Goal: Find specific page/section: Find specific page/section

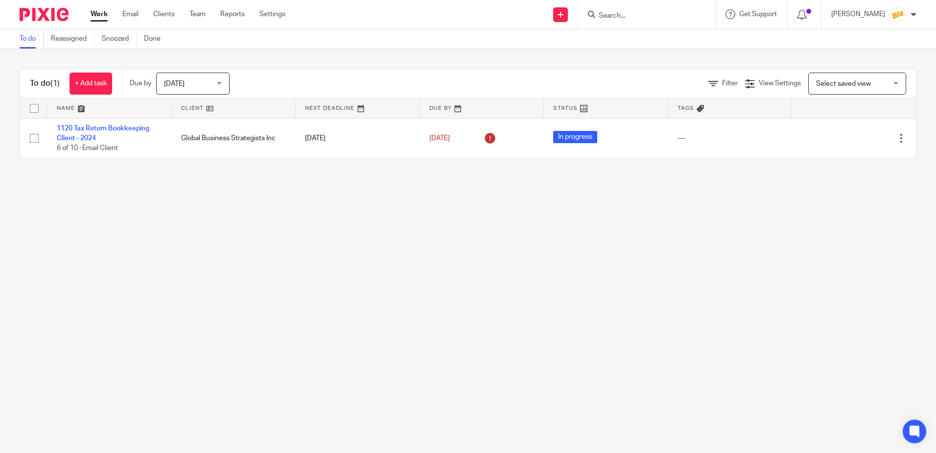
click at [648, 9] on form at bounding box center [650, 14] width 104 height 12
click at [640, 15] on input "Search" at bounding box center [642, 16] width 88 height 9
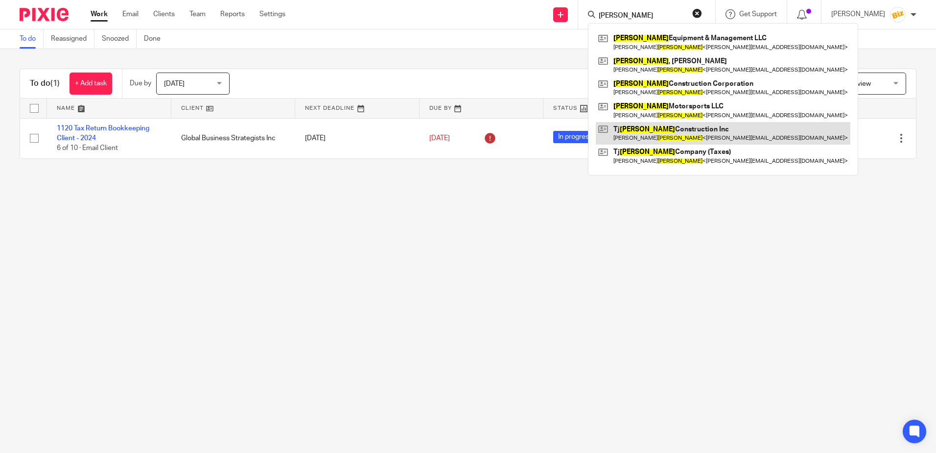
type input "gidden"
click at [662, 124] on link at bounding box center [723, 133] width 255 height 23
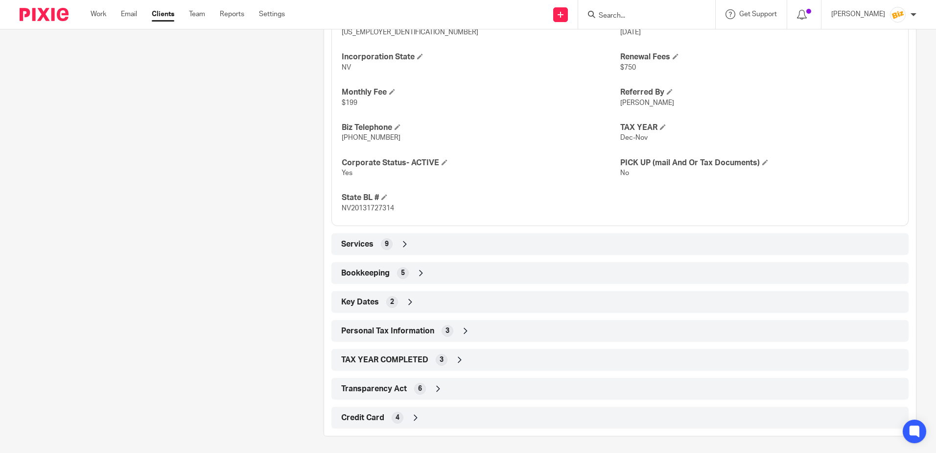
scroll to position [444, 0]
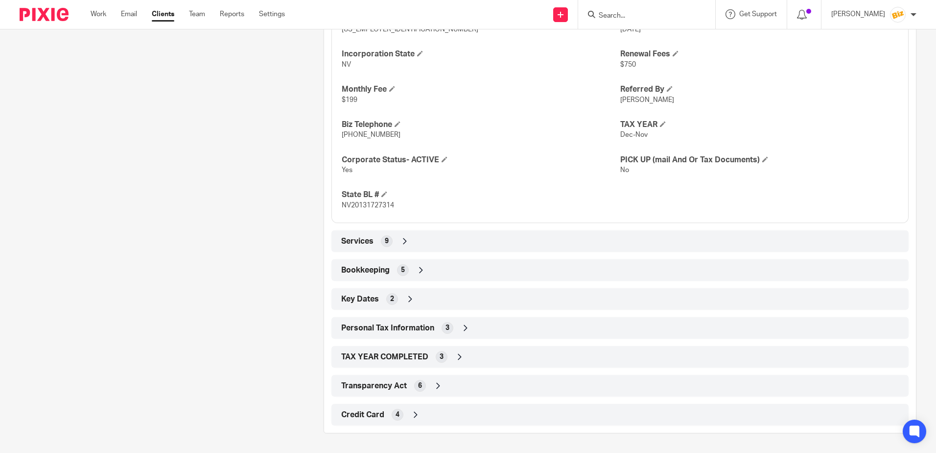
click at [416, 415] on icon at bounding box center [416, 414] width 10 height 10
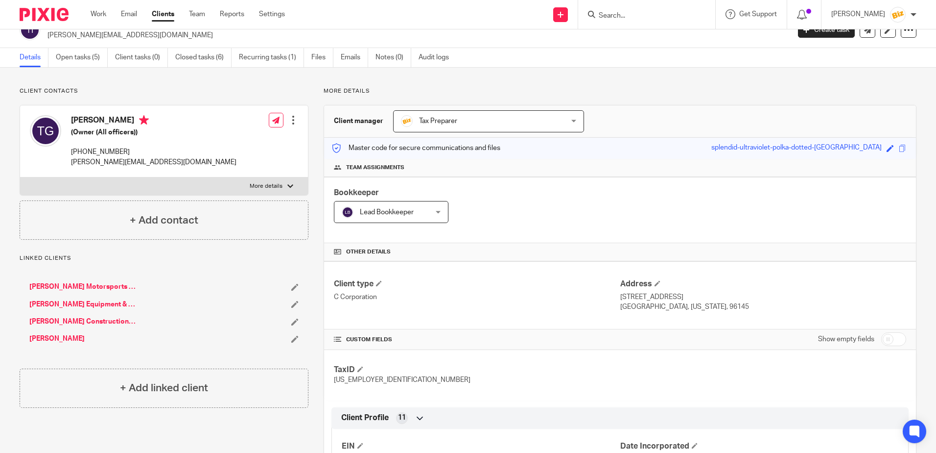
scroll to position [0, 0]
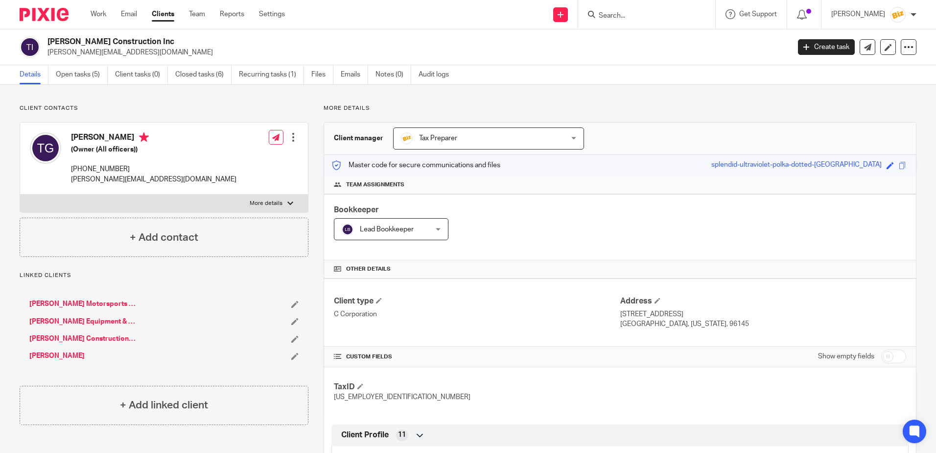
click at [661, 13] on input "Search" at bounding box center [642, 16] width 88 height 9
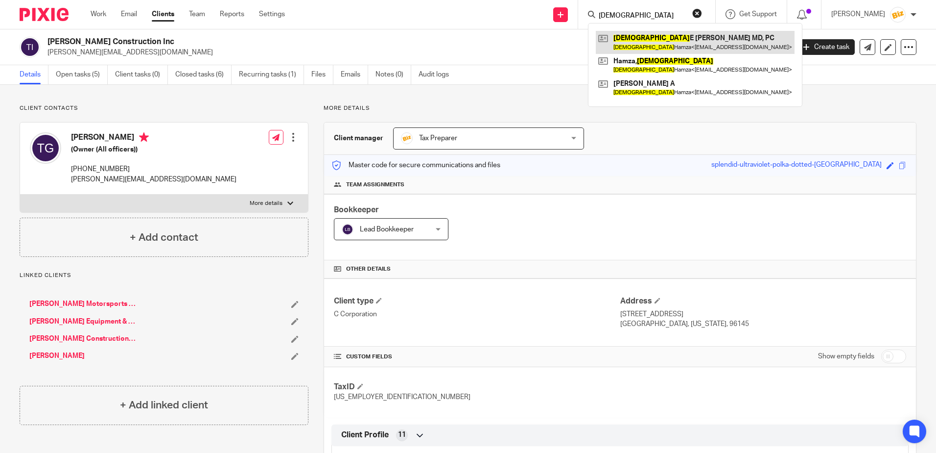
type input "hadiza"
click at [658, 41] on link at bounding box center [695, 42] width 199 height 23
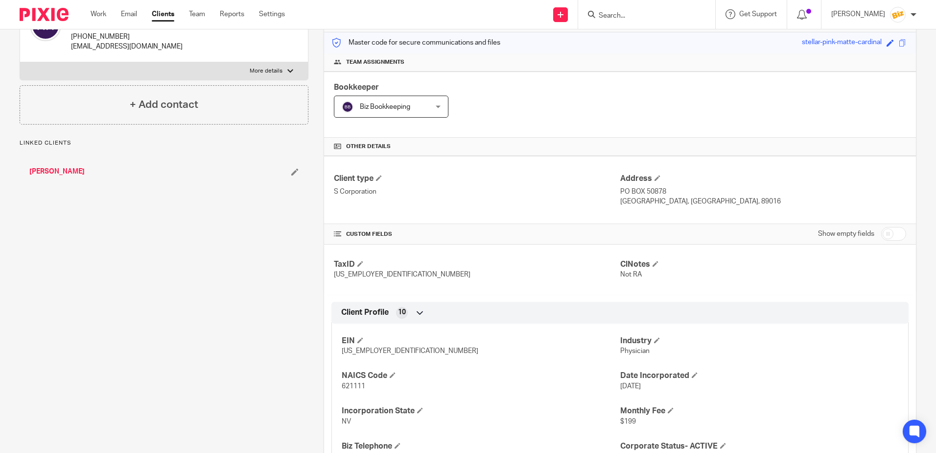
scroll to position [380, 0]
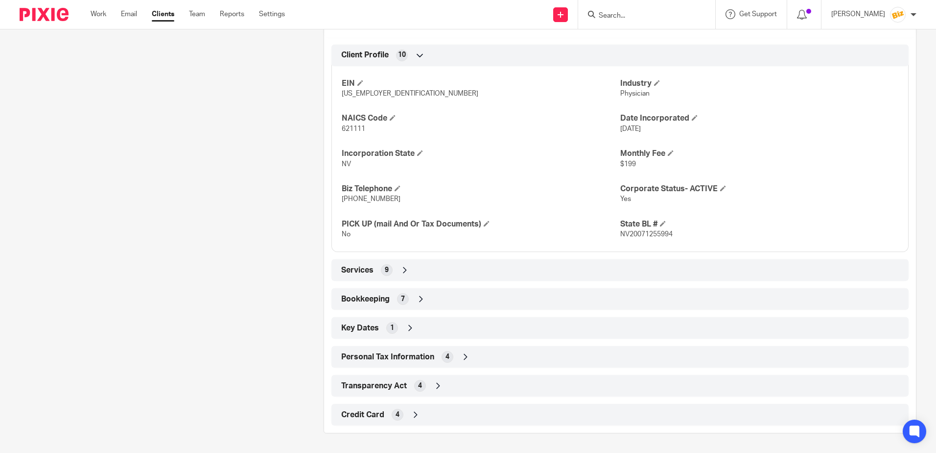
click at [415, 413] on icon at bounding box center [416, 414] width 10 height 10
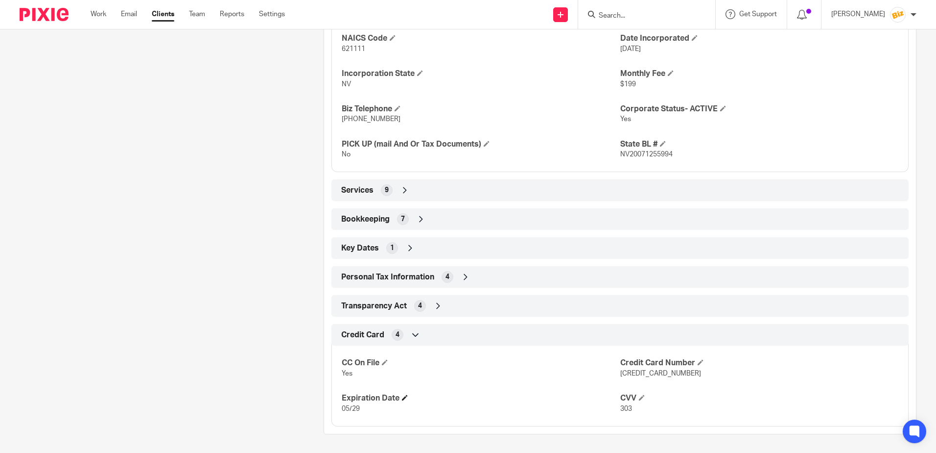
scroll to position [460, 0]
drag, startPoint x: 616, startPoint y: 373, endPoint x: 685, endPoint y: 373, distance: 68.6
click at [685, 373] on p "4427 4270 7960 0872" at bounding box center [759, 372] width 278 height 10
copy span "4427 4270 7960 0872"
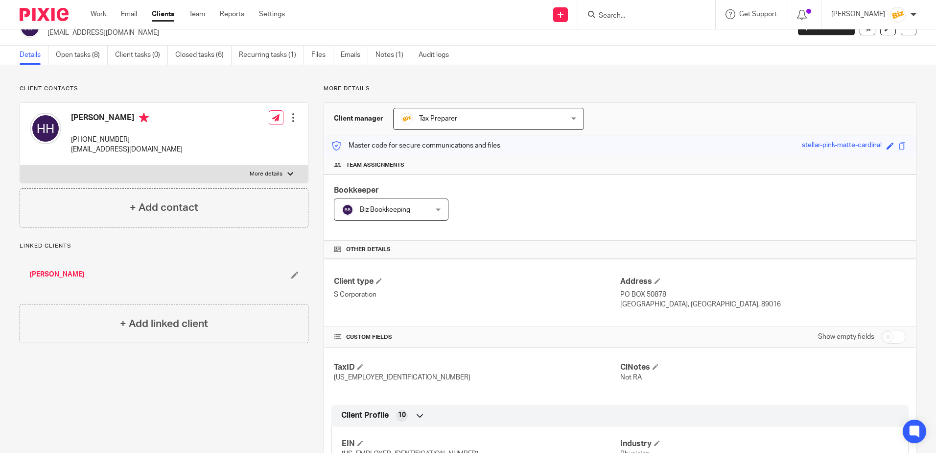
scroll to position [0, 0]
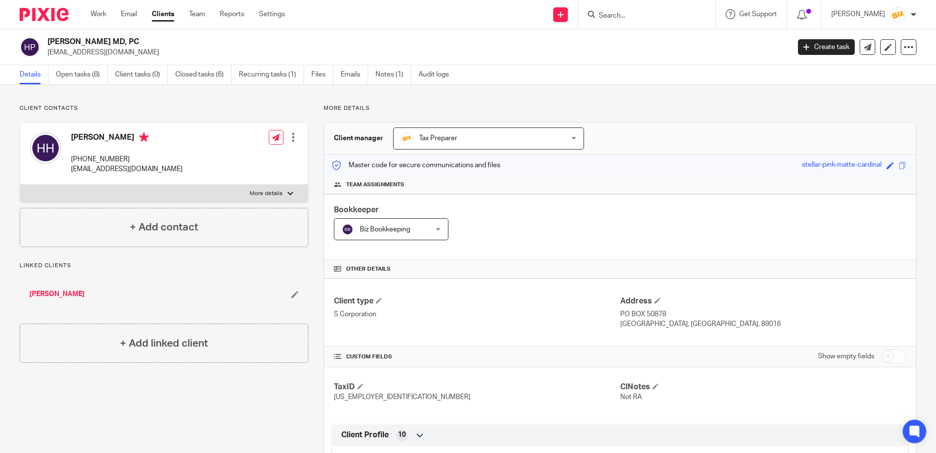
click at [632, 15] on input "Search" at bounding box center [642, 16] width 88 height 9
type input "n"
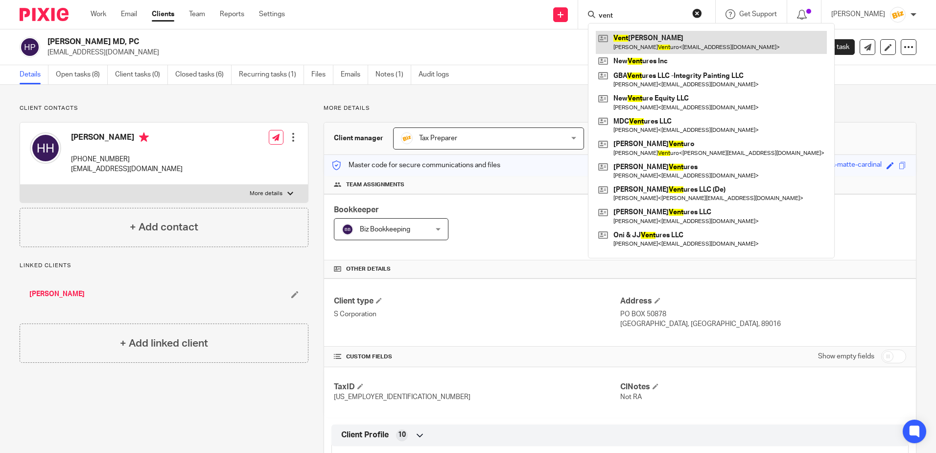
type input "vent"
click at [693, 35] on link at bounding box center [711, 42] width 231 height 23
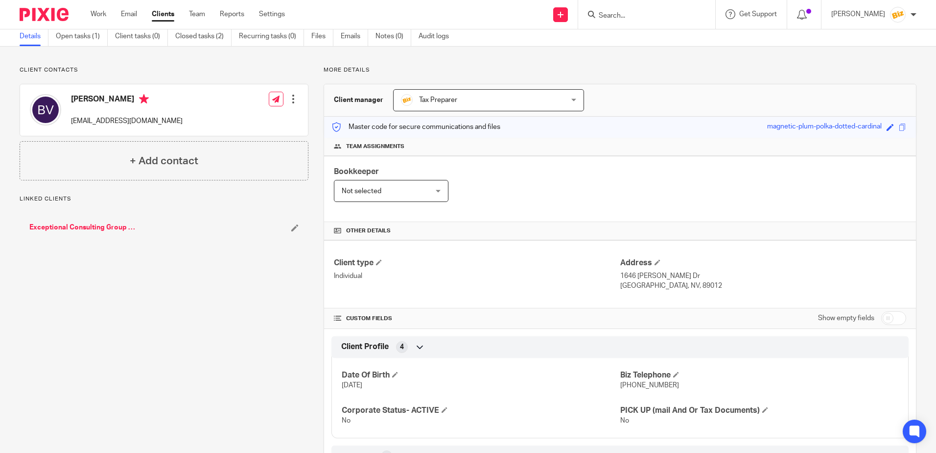
scroll to position [138, 0]
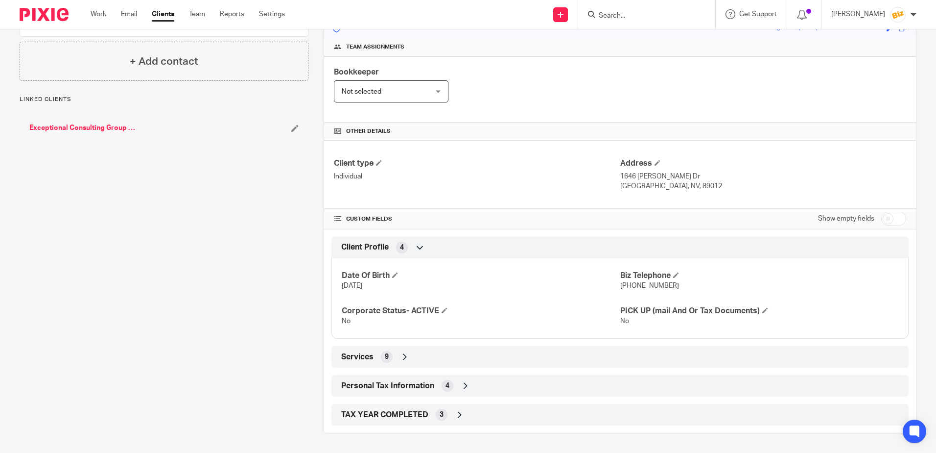
click at [87, 126] on link "Exceptional Consulting Group Inc" at bounding box center [83, 128] width 108 height 10
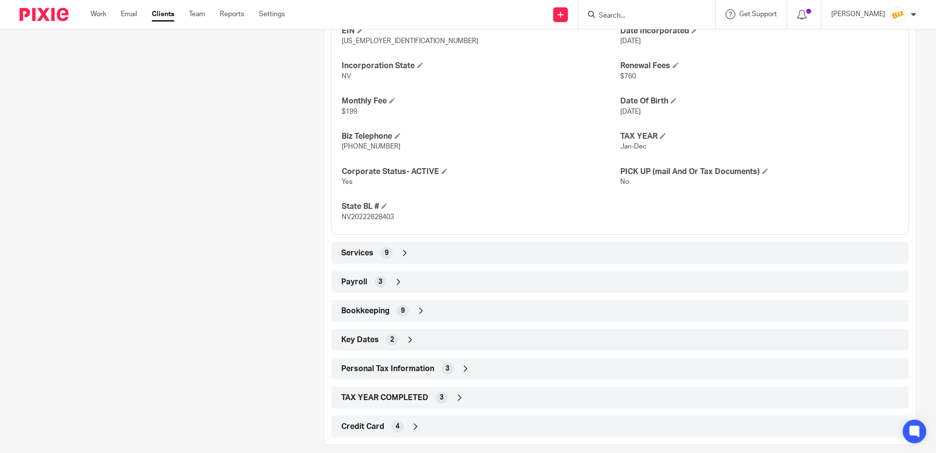
scroll to position [444, 0]
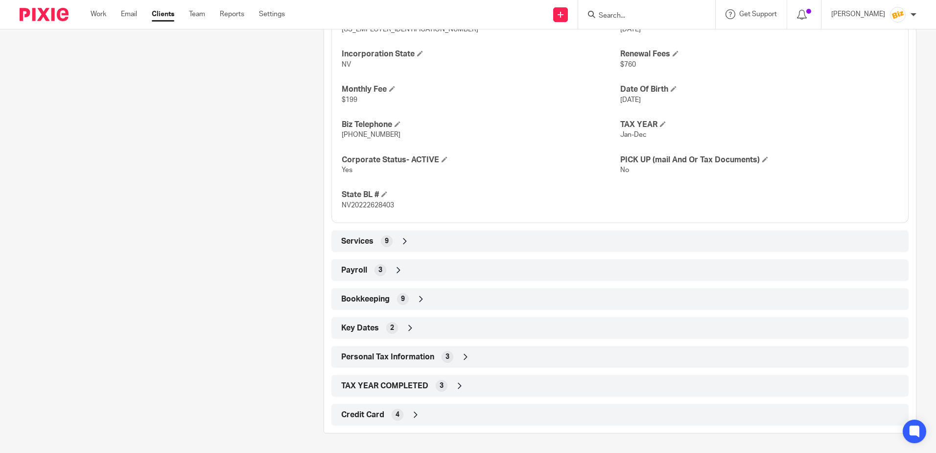
click at [411, 415] on icon at bounding box center [416, 414] width 10 height 10
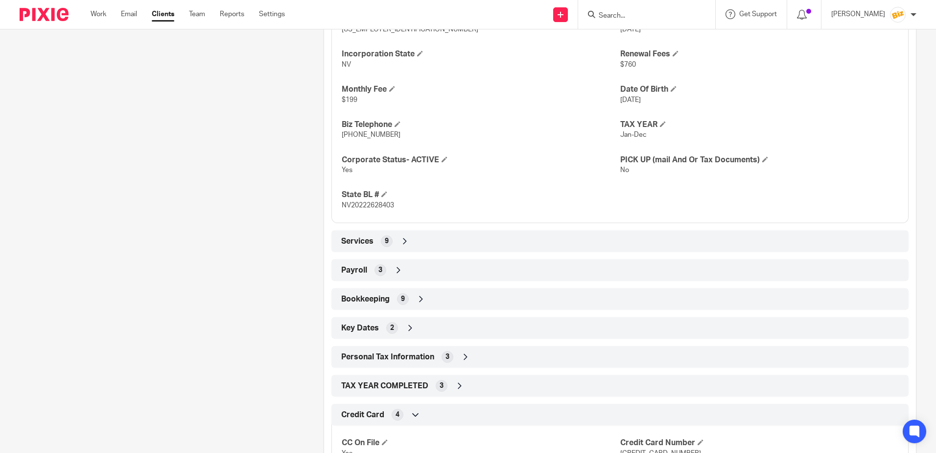
scroll to position [524, 0]
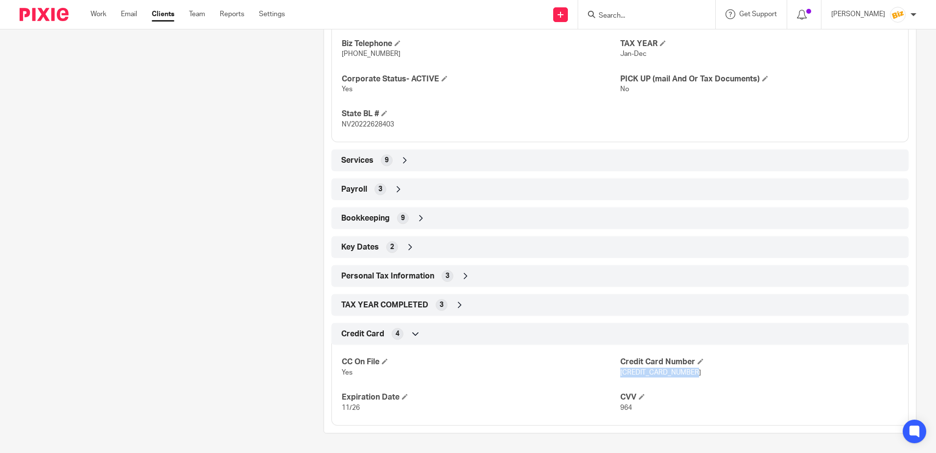
drag, startPoint x: 616, startPoint y: 372, endPoint x: 684, endPoint y: 372, distance: 68.1
click at [684, 372] on span "[CREDIT_CARD_NUMBER]" at bounding box center [660, 372] width 81 height 7
drag, startPoint x: 684, startPoint y: 372, endPoint x: 671, endPoint y: 371, distance: 12.8
copy span "[CREDIT_CARD_NUMBER]"
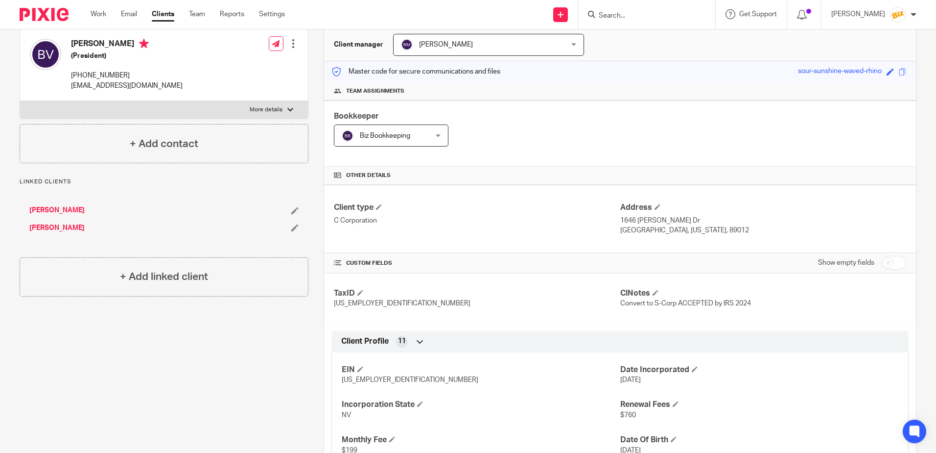
scroll to position [0, 0]
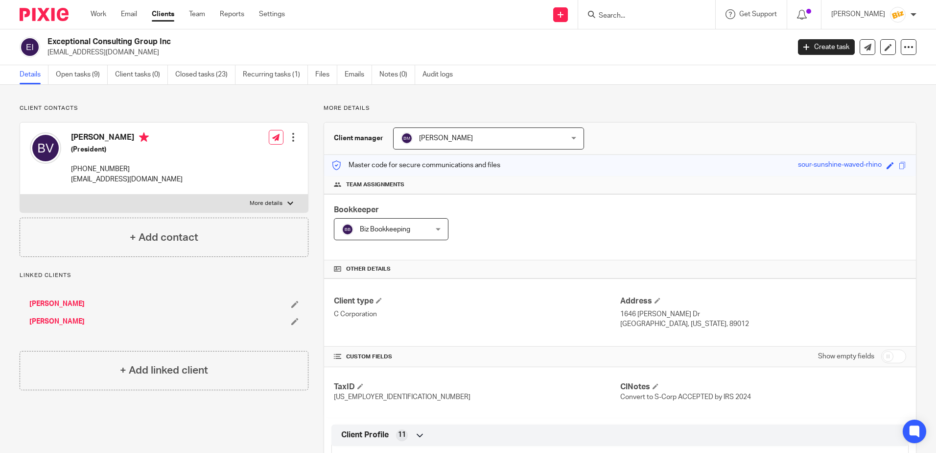
click at [636, 18] on input "Search" at bounding box center [642, 16] width 88 height 9
click at [642, 13] on input "Search" at bounding box center [642, 16] width 88 height 9
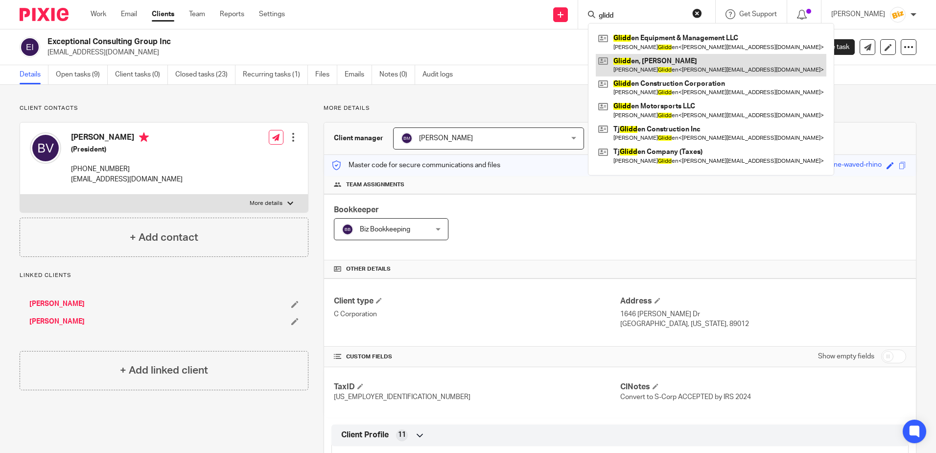
type input "glidd"
click at [665, 64] on link at bounding box center [711, 65] width 231 height 23
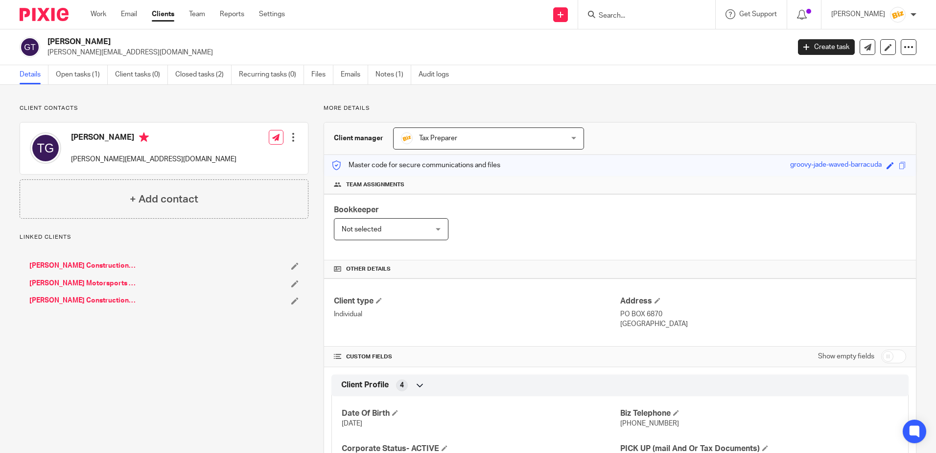
click at [78, 266] on link "[PERSON_NAME] Construction Inc" at bounding box center [83, 266] width 108 height 10
